Goal: Task Accomplishment & Management: Use online tool/utility

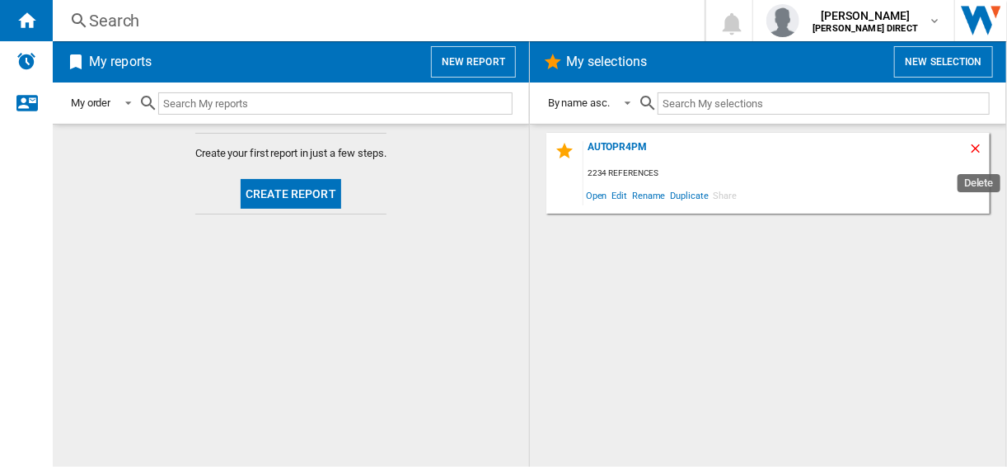
click at [969, 148] on ng-md-icon "Delete" at bounding box center [979, 151] width 20 height 20
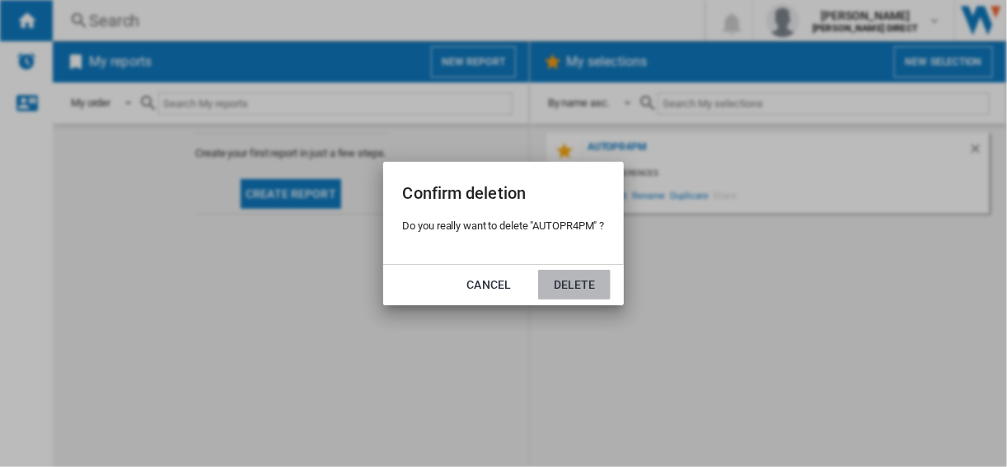
click at [556, 287] on button "Delete" at bounding box center [574, 285] width 73 height 30
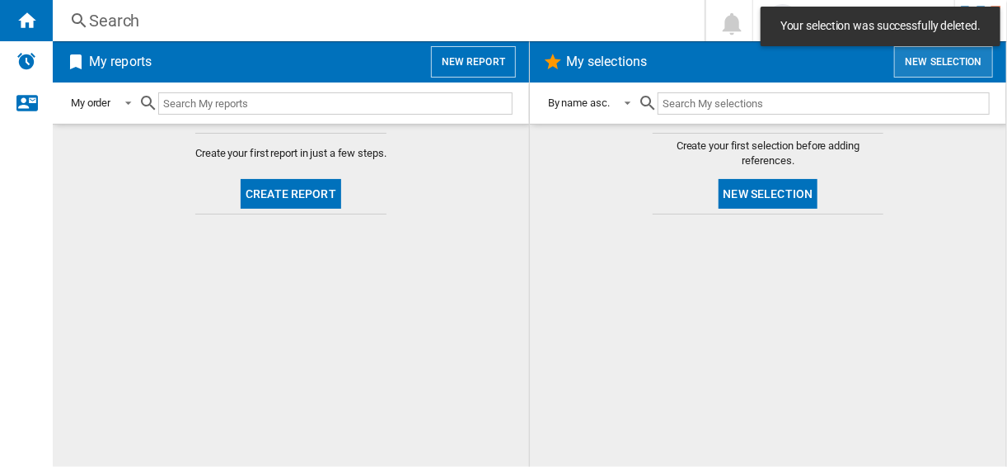
click at [916, 67] on button "New selection" at bounding box center [943, 61] width 99 height 31
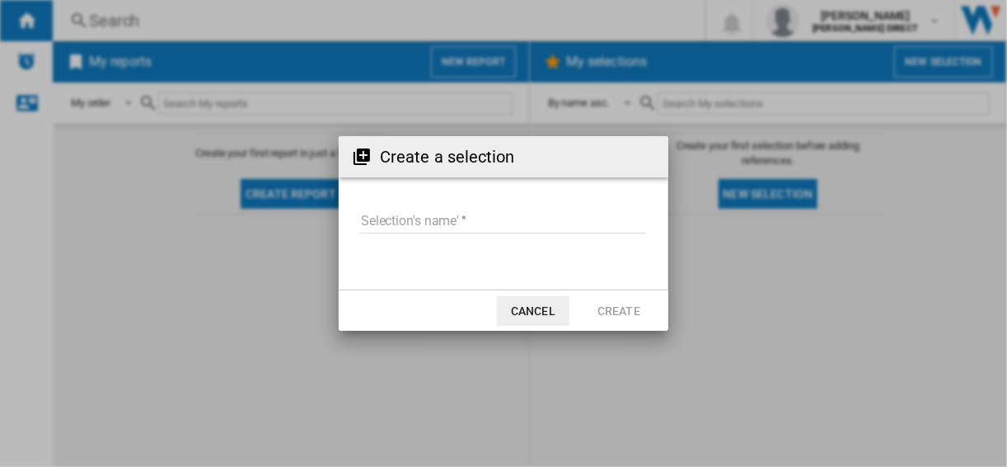
click at [363, 208] on md-input-container "Selection's name'" at bounding box center [504, 231] width 290 height 48
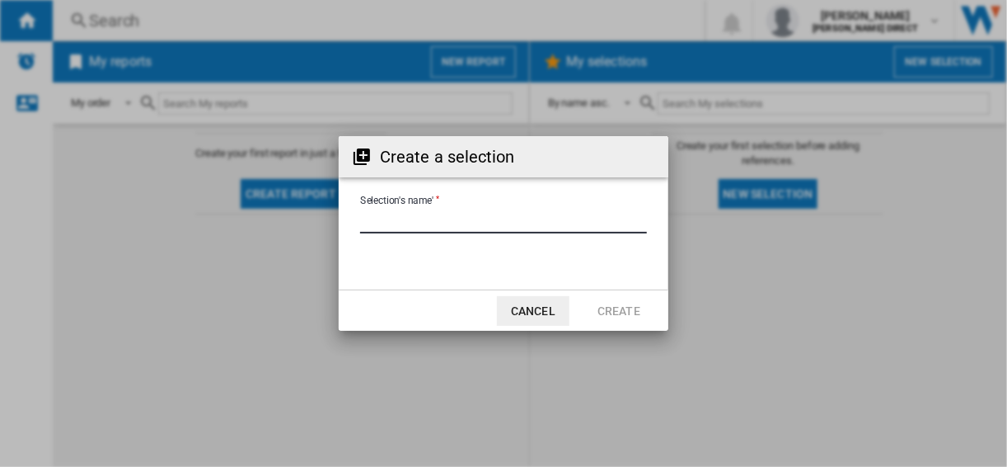
click at [372, 216] on input "Selection's name'" at bounding box center [503, 221] width 287 height 25
type input "**********"
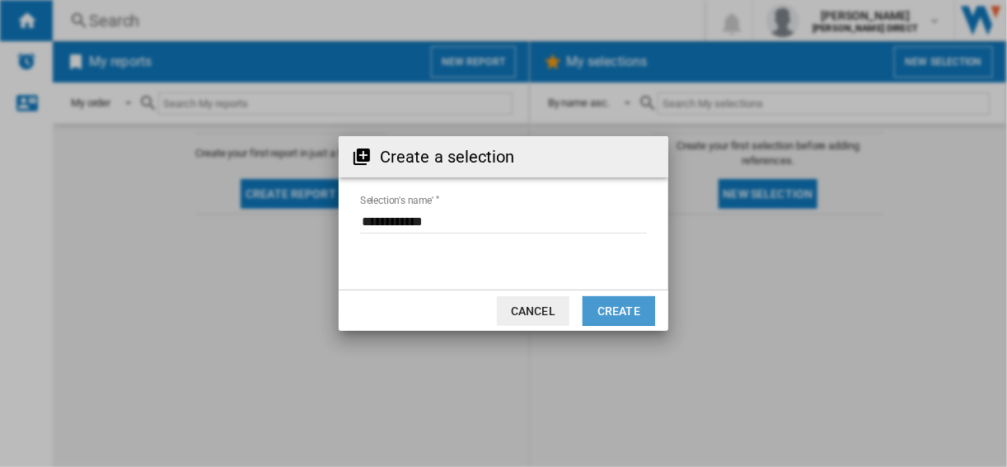
click at [620, 315] on button "Create" at bounding box center [619, 311] width 73 height 30
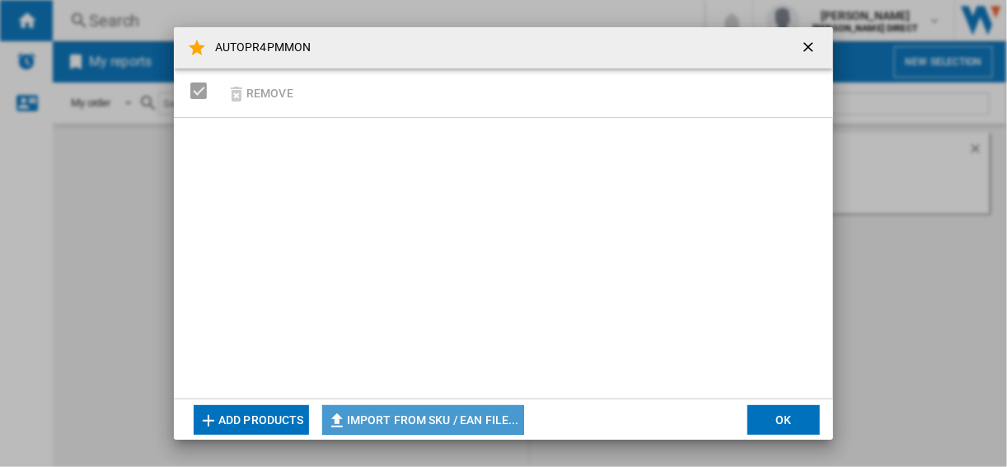
click at [478, 419] on button "Import from SKU / EAN file..." at bounding box center [423, 420] width 202 height 30
type input "**********"
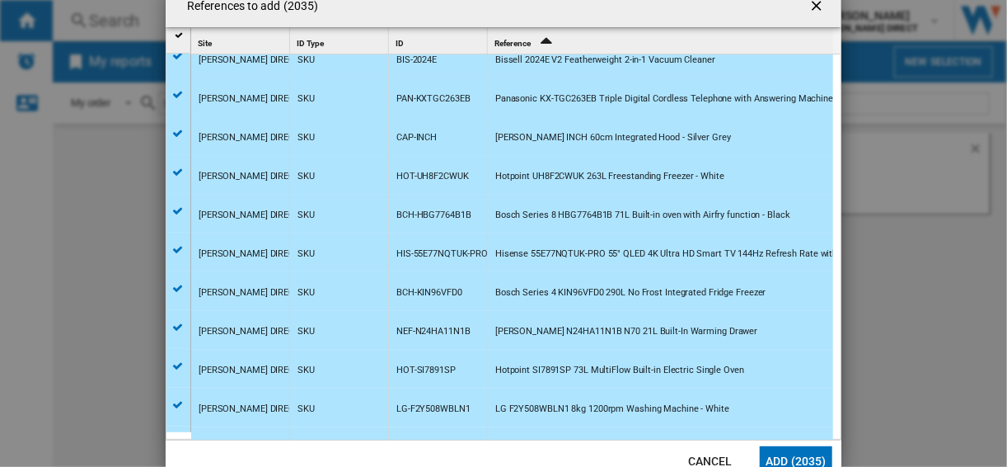
scroll to position [264, 0]
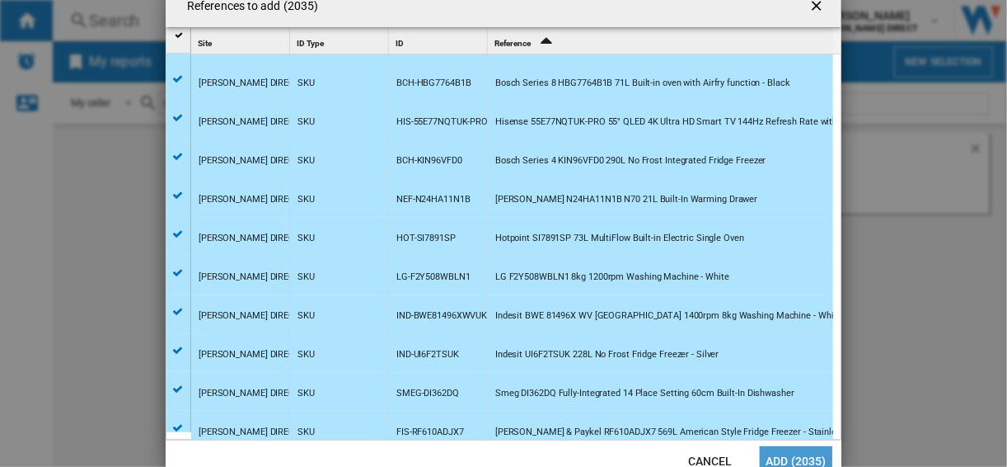
click at [786, 458] on button "Add (2035)" at bounding box center [796, 461] width 73 height 30
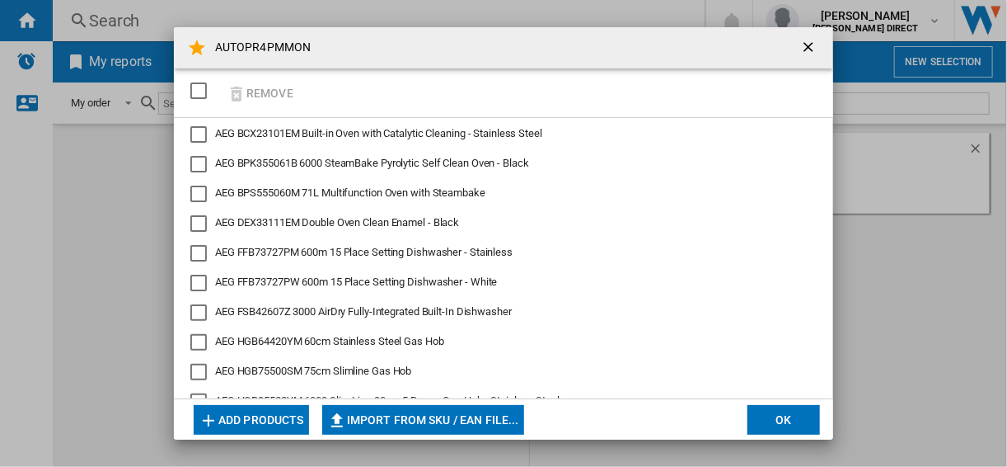
click at [813, 413] on button "OK" at bounding box center [784, 420] width 73 height 30
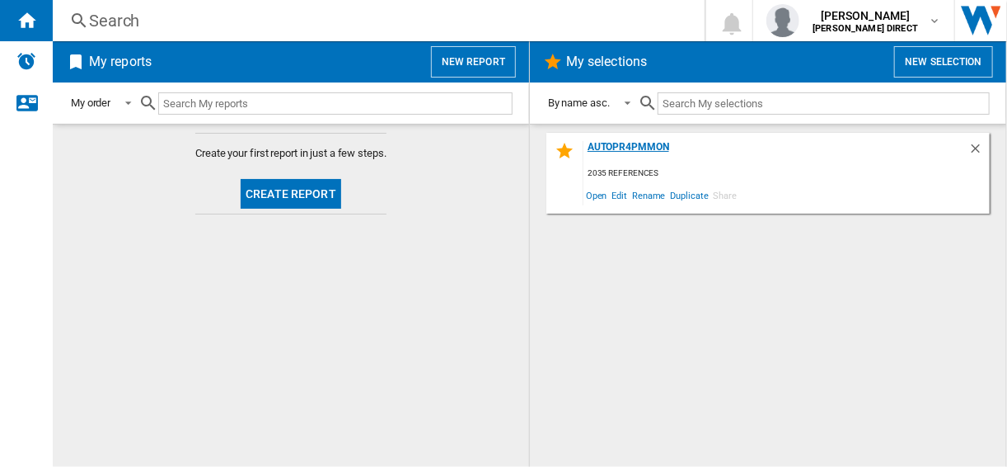
click at [609, 153] on div "AUTOPR4PMMON" at bounding box center [776, 152] width 385 height 22
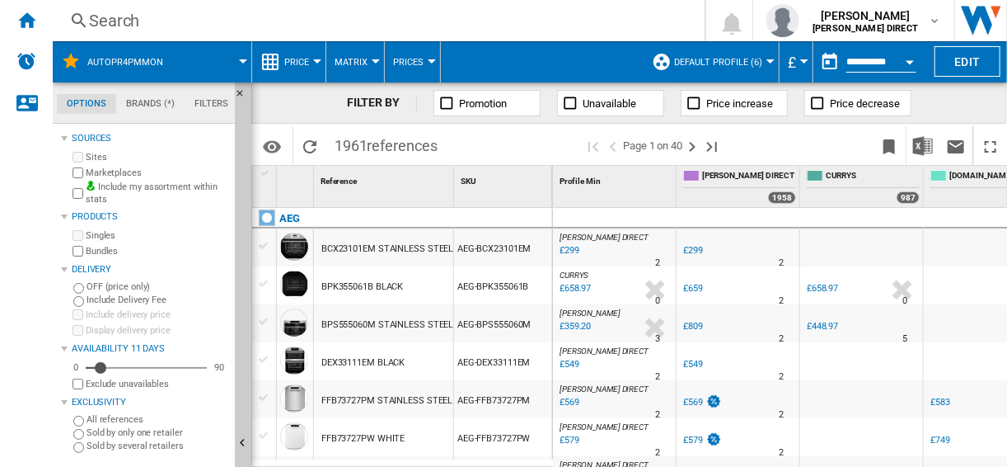
click at [686, 75] on button "Default profile (6)" at bounding box center [722, 61] width 96 height 41
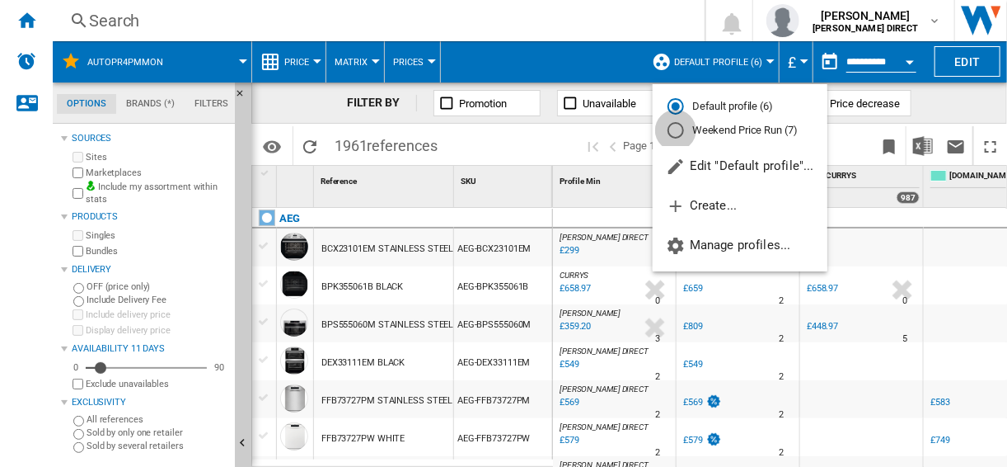
click at [676, 133] on div "Weekend Price Run (7)" at bounding box center [676, 130] width 16 height 16
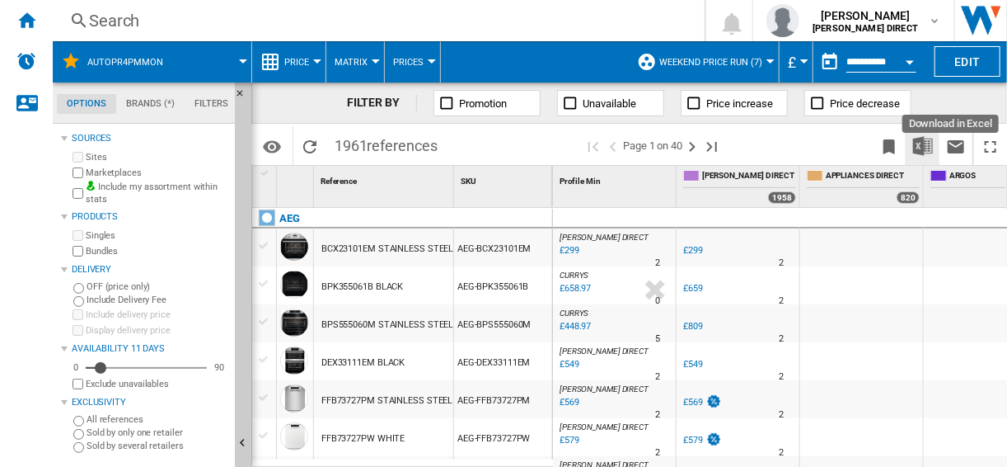
click at [918, 142] on img "Download in Excel" at bounding box center [923, 146] width 20 height 20
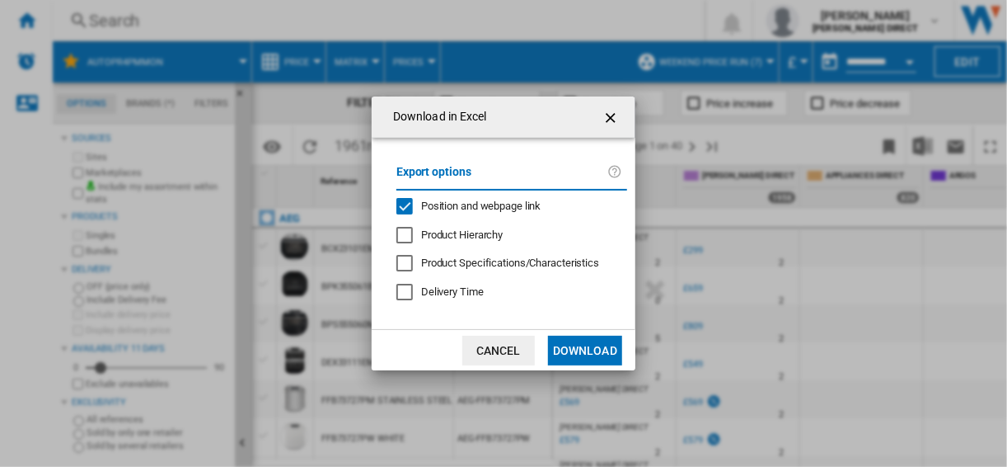
click at [405, 204] on div "Position and webpage link" at bounding box center [405, 206] width 16 height 16
click at [578, 349] on button "Download" at bounding box center [585, 351] width 74 height 30
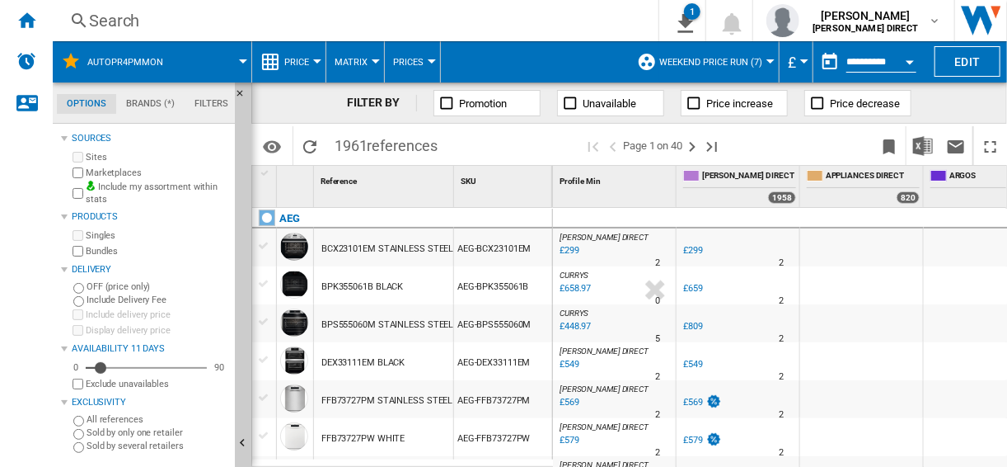
drag, startPoint x: 23, startPoint y: 224, endPoint x: 37, endPoint y: 217, distance: 15.9
click at [23, 224] on wk-sidenav "NEW" at bounding box center [26, 233] width 53 height 467
